Goal: Obtain resource: Download file/media

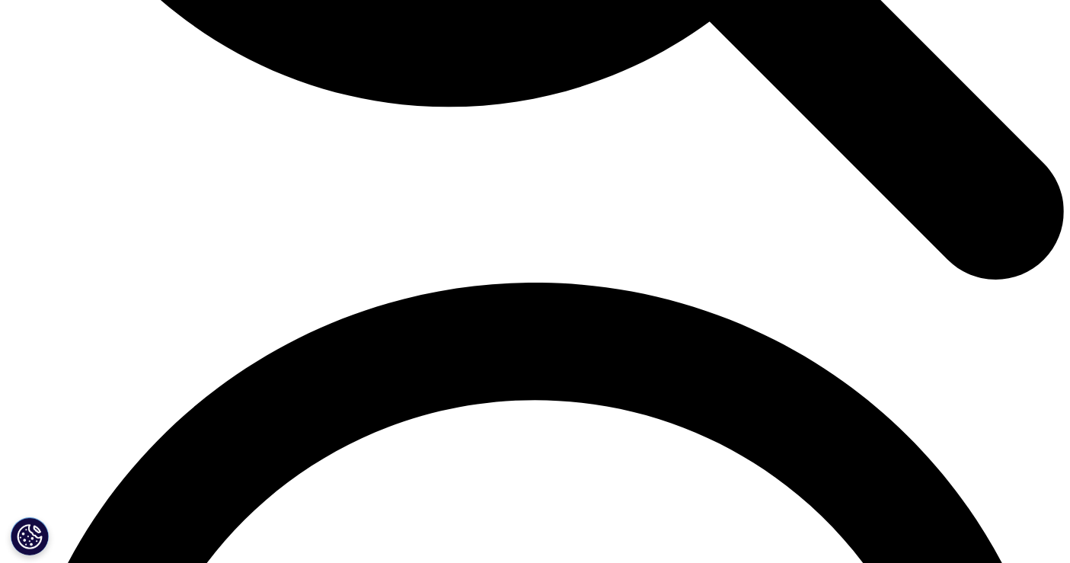
scroll to position [2115, 0]
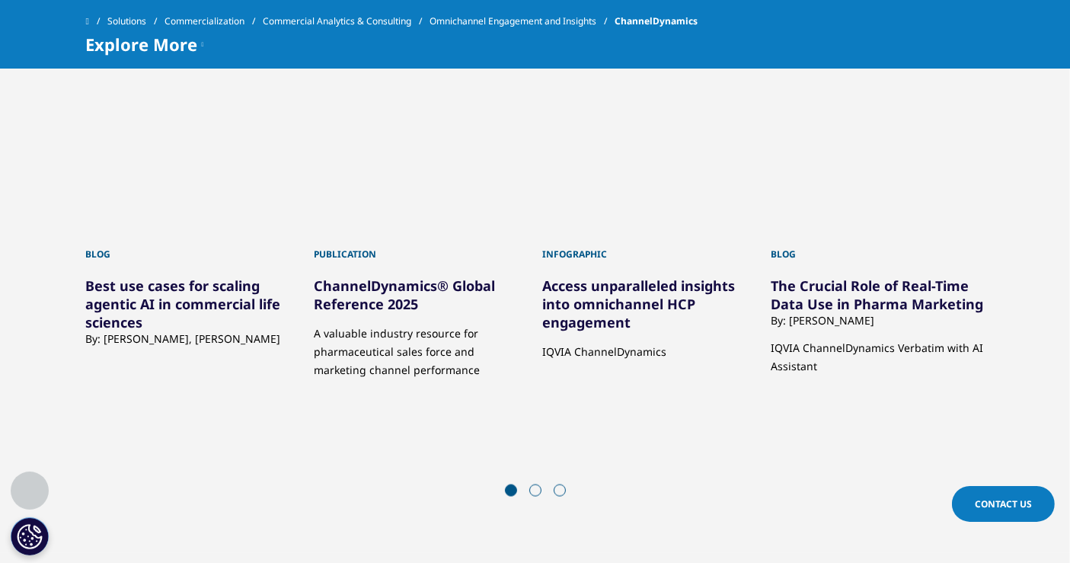
click at [470, 272] on h5 "ChannelDynamics® Global Reference 2025" at bounding box center [420, 287] width 213 height 52
click at [432, 288] on link "ChannelDynamics® Global Reference 2025" at bounding box center [404, 294] width 181 height 37
click at [347, 298] on link "ChannelDynamics® Global Reference 2025" at bounding box center [404, 294] width 181 height 37
click at [387, 295] on link "ChannelDynamics® Global Reference 2025" at bounding box center [404, 294] width 181 height 37
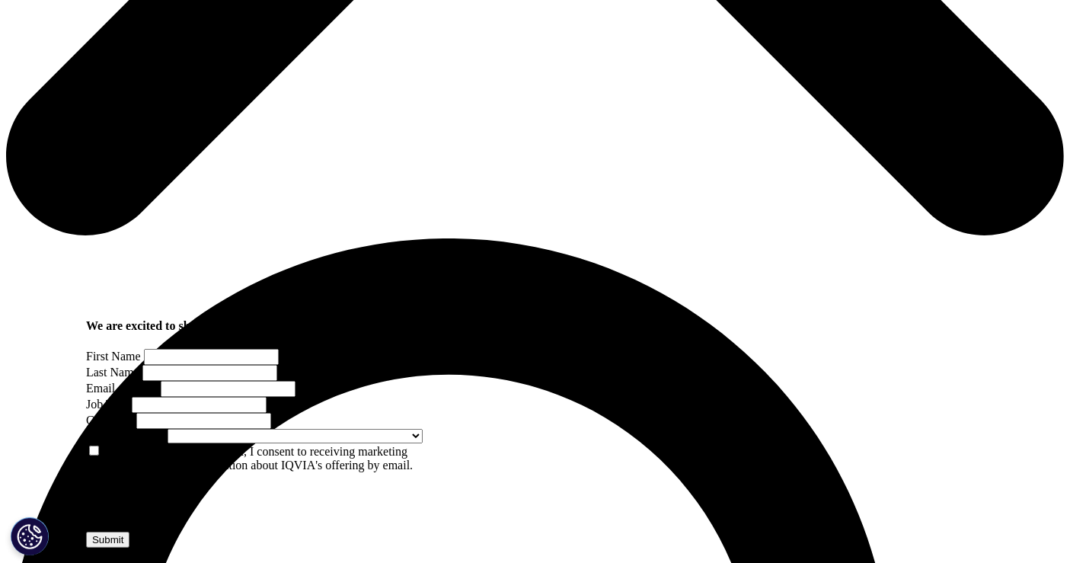
scroll to position [846, 0]
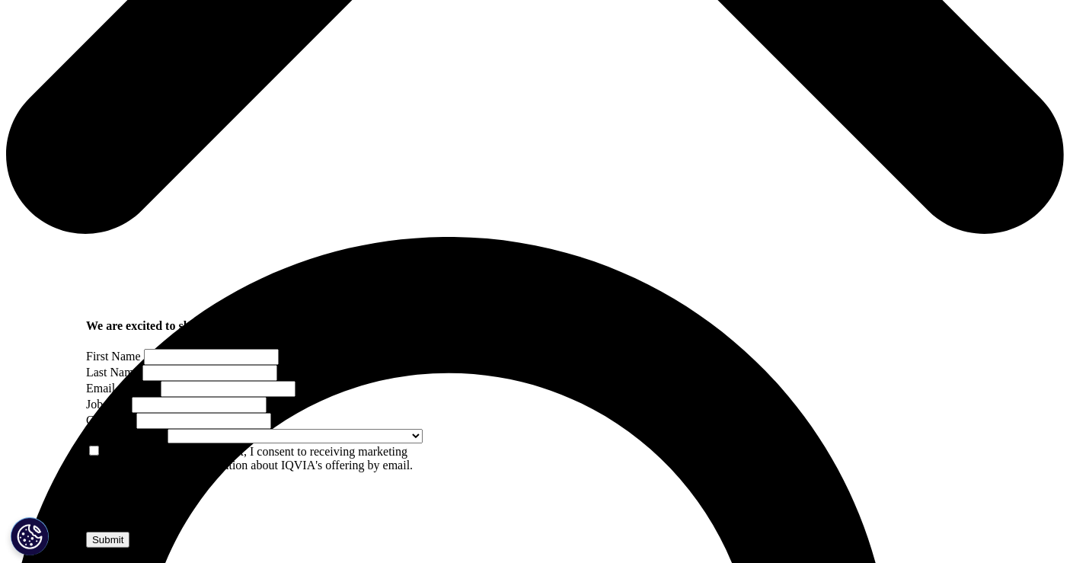
click at [144, 349] on input "First Name" at bounding box center [211, 357] width 135 height 16
type input "Gareth"
type input "Elliott"
type input "gelliott@pmsi-consulting.com"
select select "[GEOGRAPHIC_DATA]"
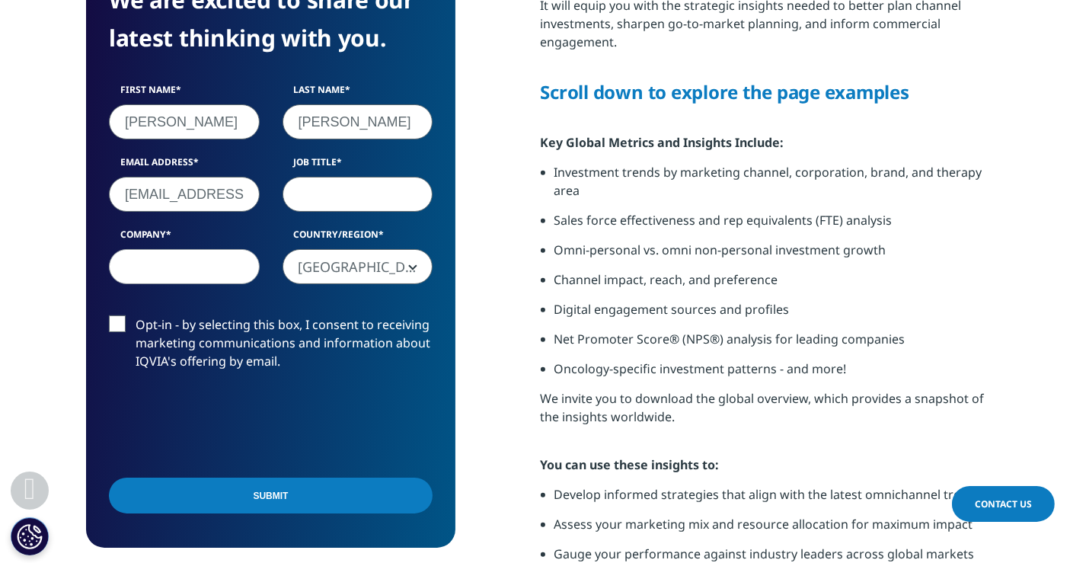
click at [330, 206] on input "Job Title" at bounding box center [358, 194] width 151 height 35
type input "patnr"
click at [190, 267] on input "Company" at bounding box center [184, 266] width 151 height 35
type input "gjg"
click at [251, 499] on input "Submit" at bounding box center [271, 495] width 324 height 36
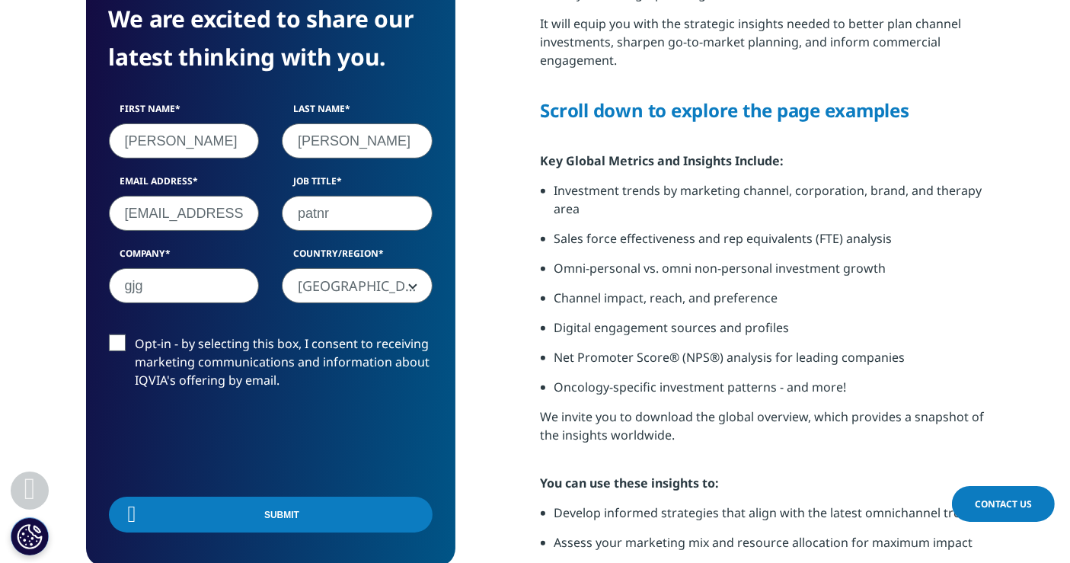
scroll to position [118, 369]
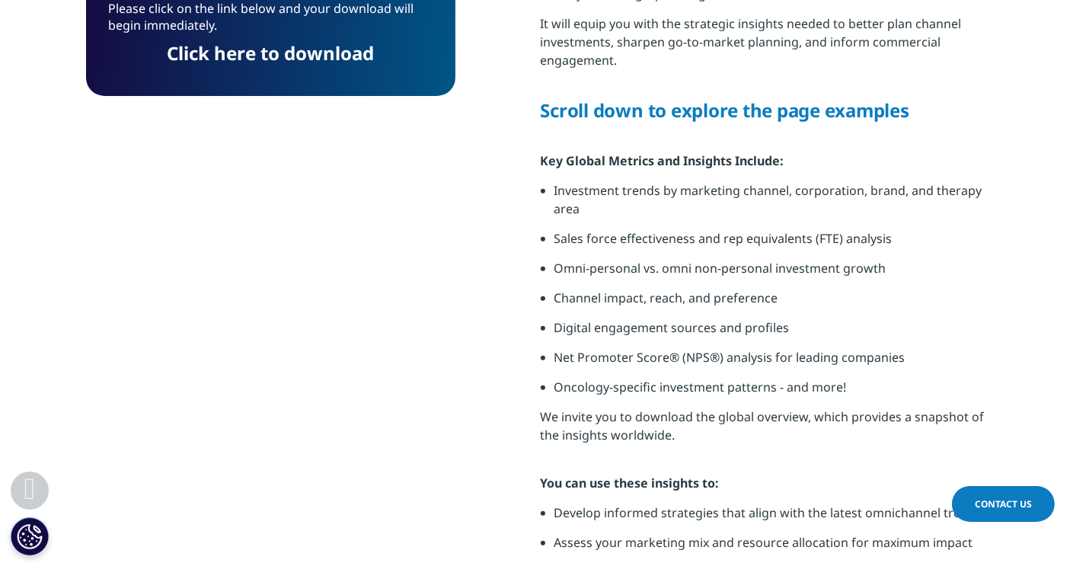
click at [304, 44] on link "Click here to download" at bounding box center [270, 52] width 207 height 25
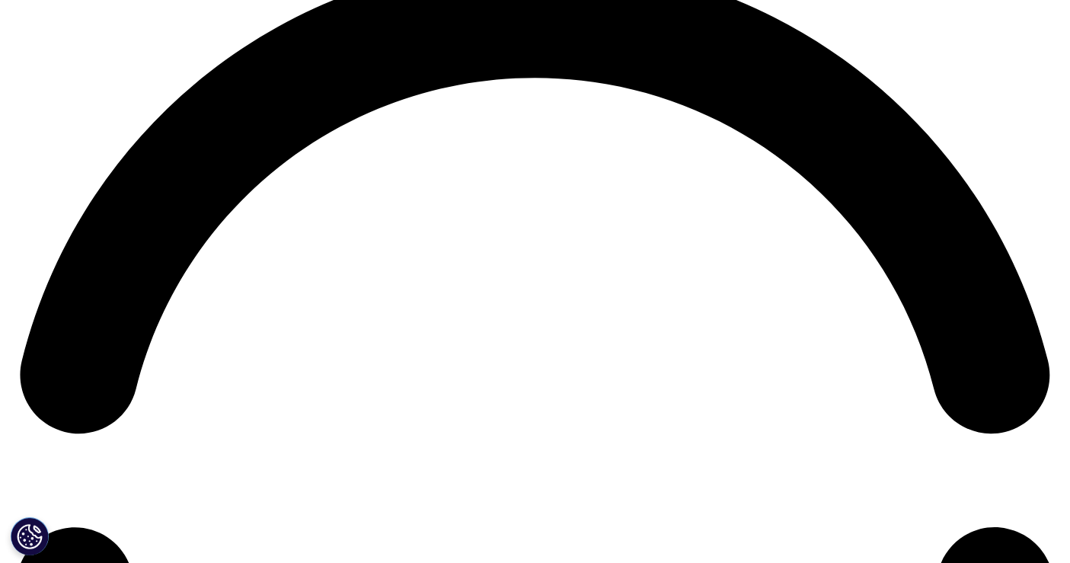
scroll to position [2115, 0]
